Goal: Find specific page/section: Find specific page/section

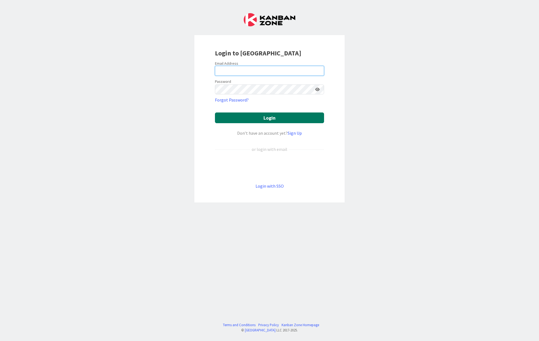
type input "[PERSON_NAME][EMAIL_ADDRESS][PERSON_NAME][DOMAIN_NAME]"
click at [233, 118] on button "Login" at bounding box center [269, 117] width 109 height 11
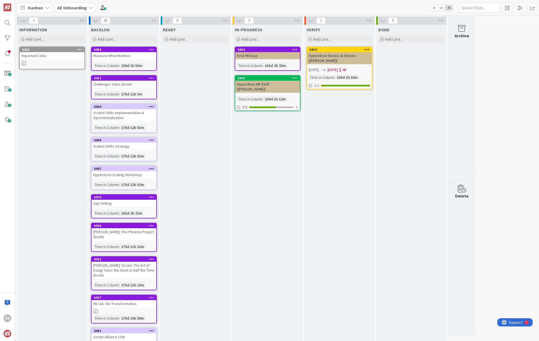
click at [77, 5] on b "AE Onboarding" at bounding box center [71, 7] width 29 height 5
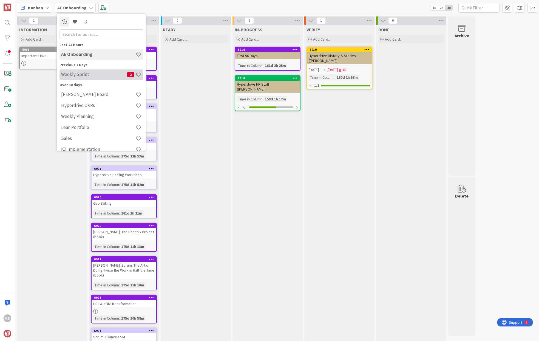
click at [77, 74] on h4 "Weekly Sprint" at bounding box center [94, 74] width 66 height 5
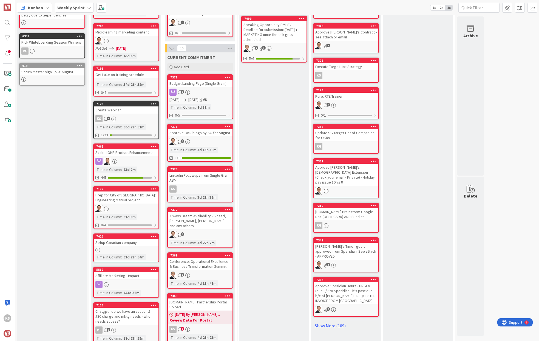
scroll to position [197, 0]
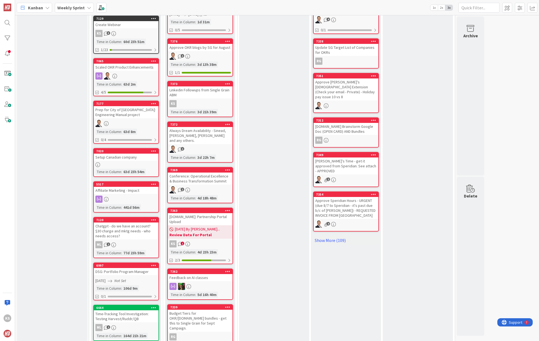
click at [209, 232] on b "Review Data For Portal" at bounding box center [199, 234] width 61 height 5
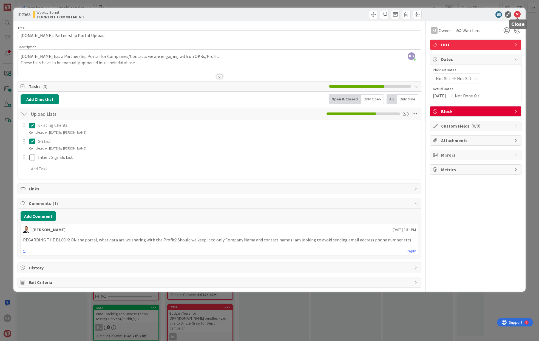
click at [520, 12] on icon at bounding box center [517, 14] width 7 height 7
